Goal: Transaction & Acquisition: Purchase product/service

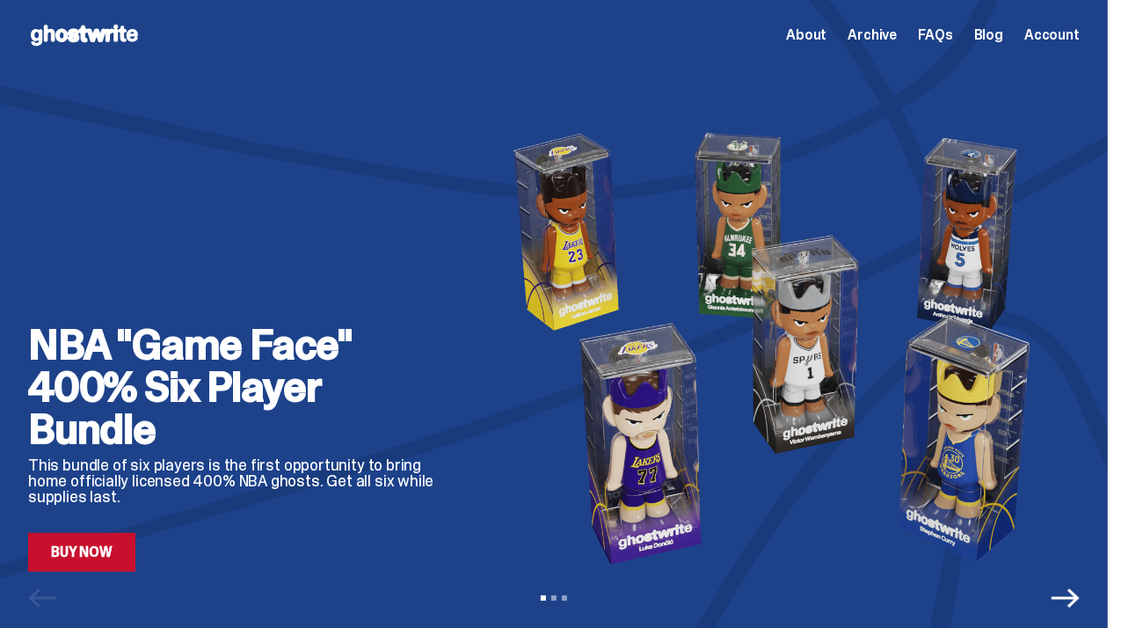
click at [118, 560] on link "Buy Now" at bounding box center [81, 552] width 107 height 39
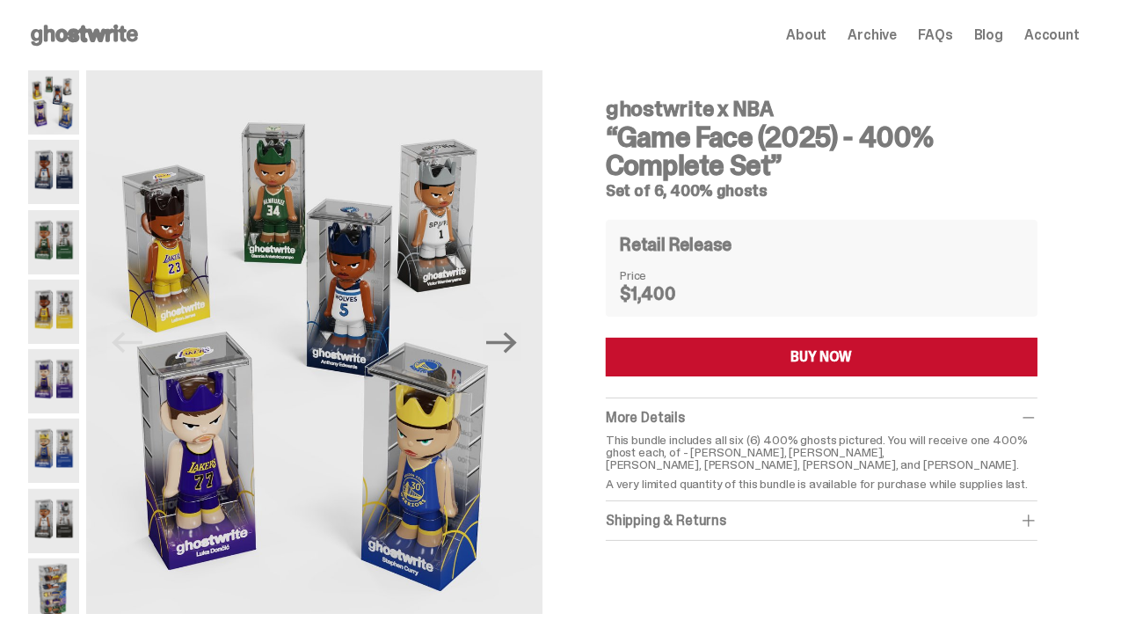
click at [471, 519] on img at bounding box center [314, 355] width 456 height 570
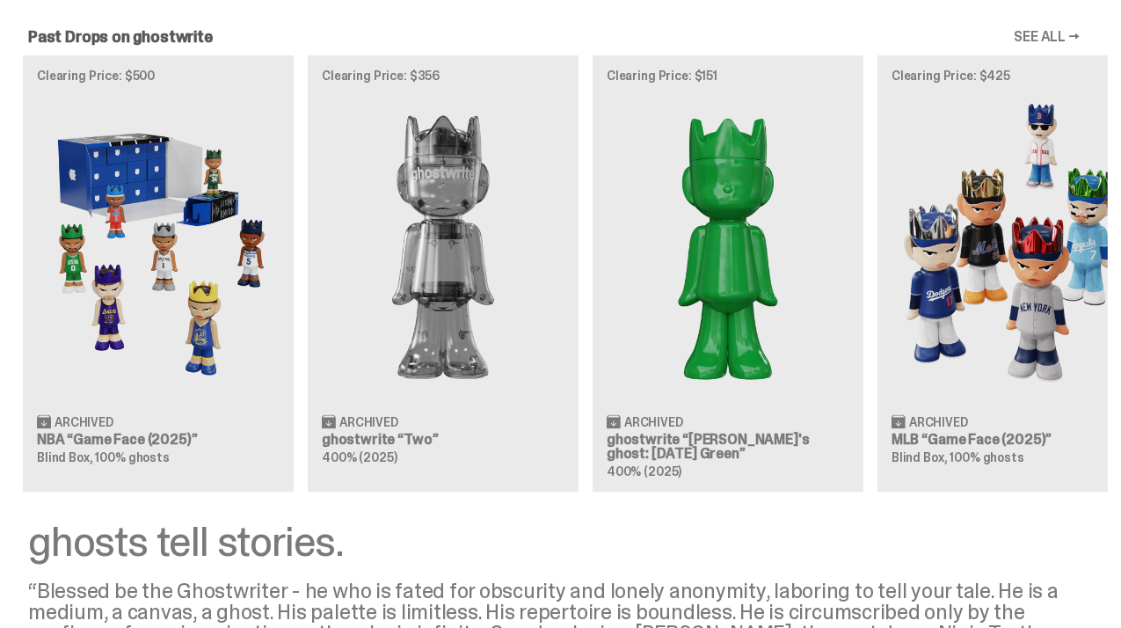
scroll to position [1576, 0]
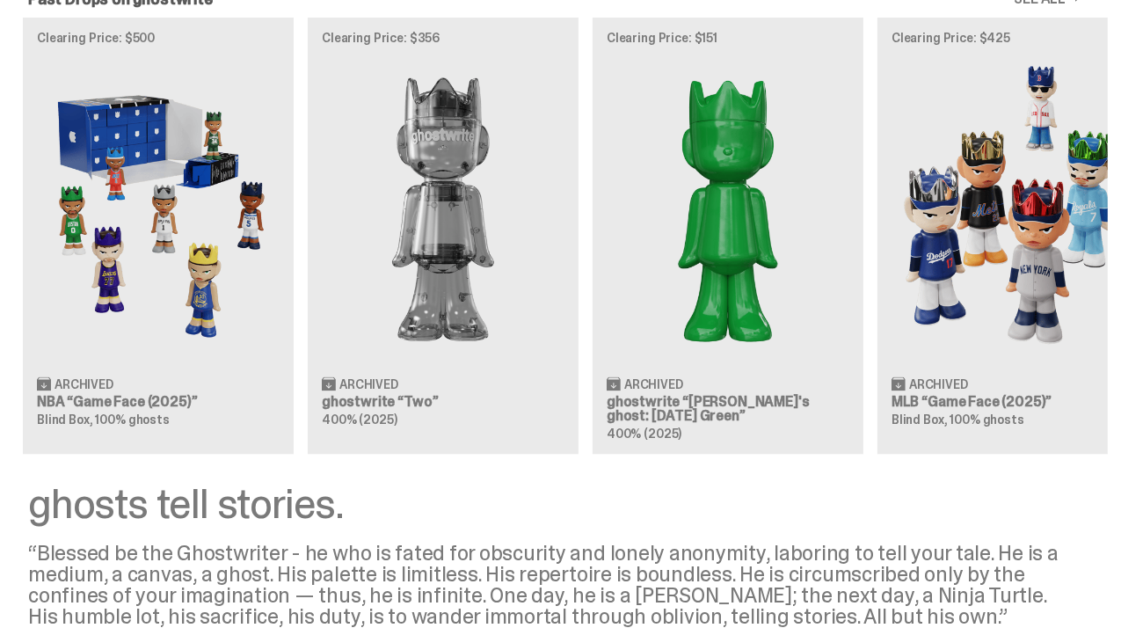
click at [162, 303] on div "Clearing Price: $500 Archived NBA “Game Face (2025)” Blind Box, 100% ghosts Cle…" at bounding box center [554, 236] width 1108 height 436
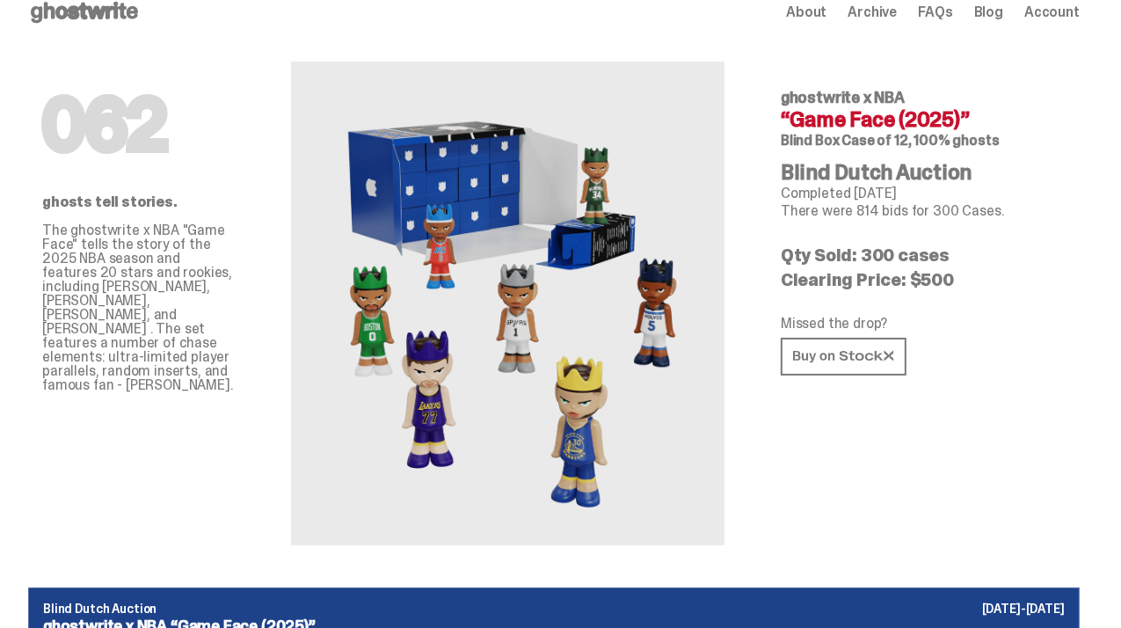
scroll to position [21, 0]
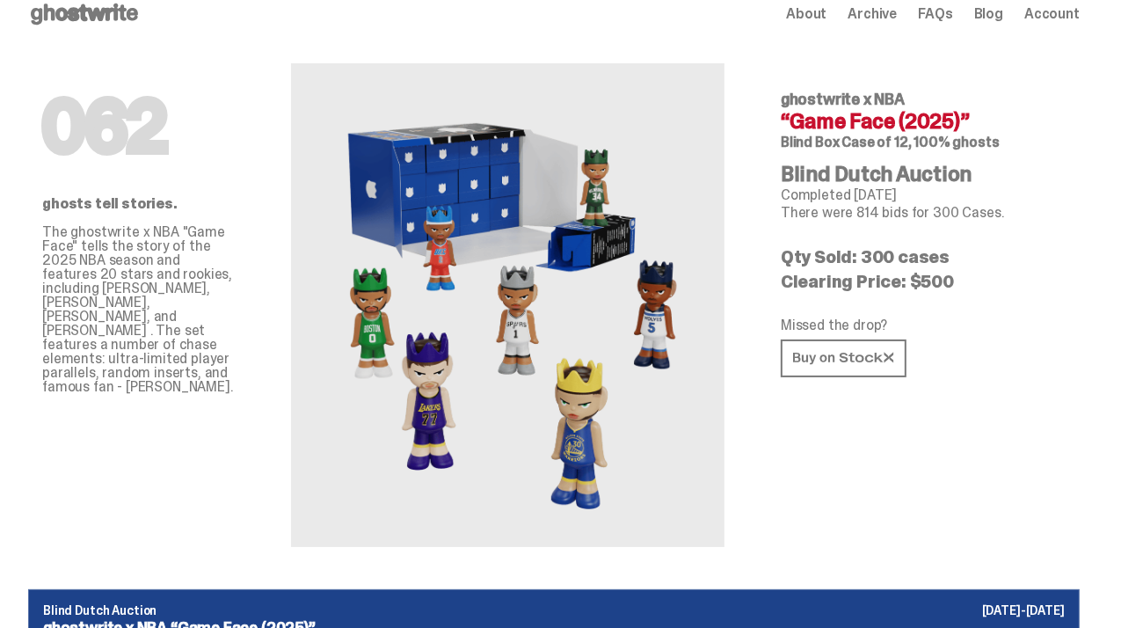
click at [878, 365] on icon at bounding box center [843, 358] width 101 height 13
